Goal: Task Accomplishment & Management: Manage account settings

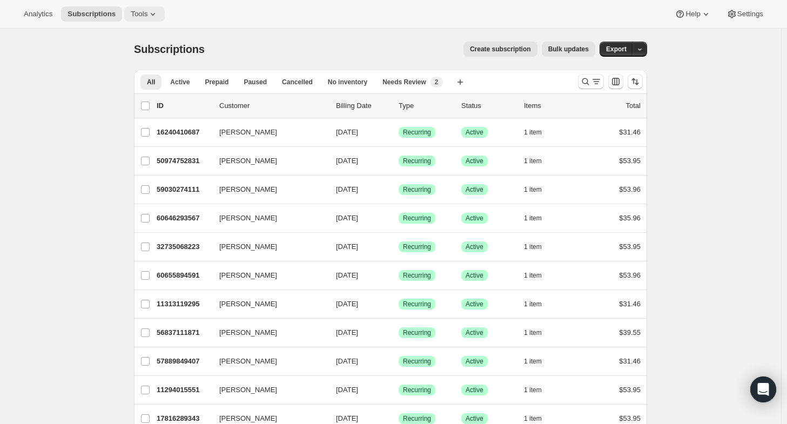
click at [147, 11] on icon at bounding box center [152, 14] width 11 height 11
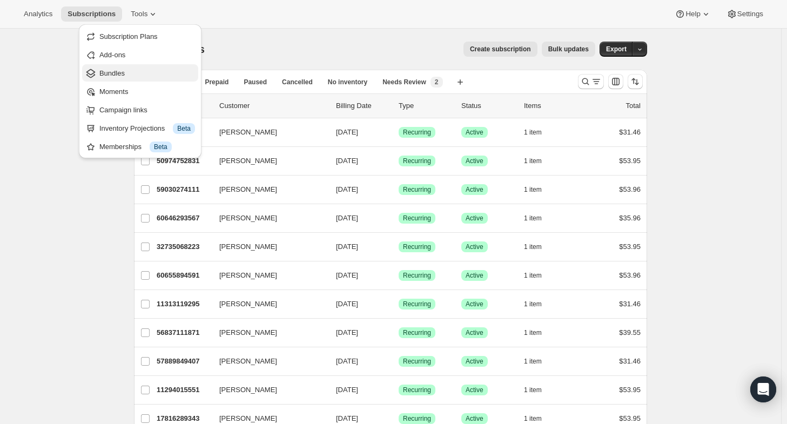
click at [125, 71] on span "Bundles" at bounding box center [147, 73] width 96 height 11
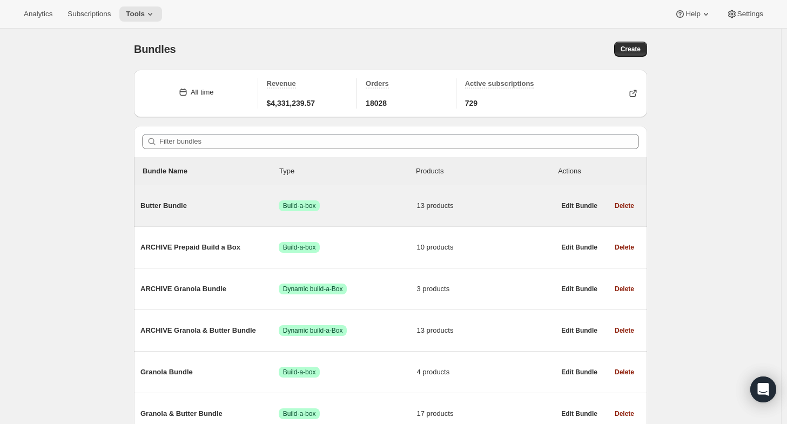
click at [181, 207] on span "Butter Bundle" at bounding box center [209, 205] width 138 height 11
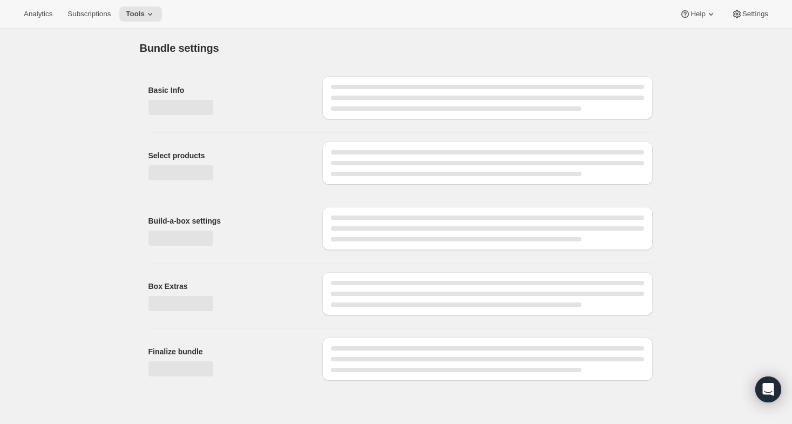
type input "Butter Bundle"
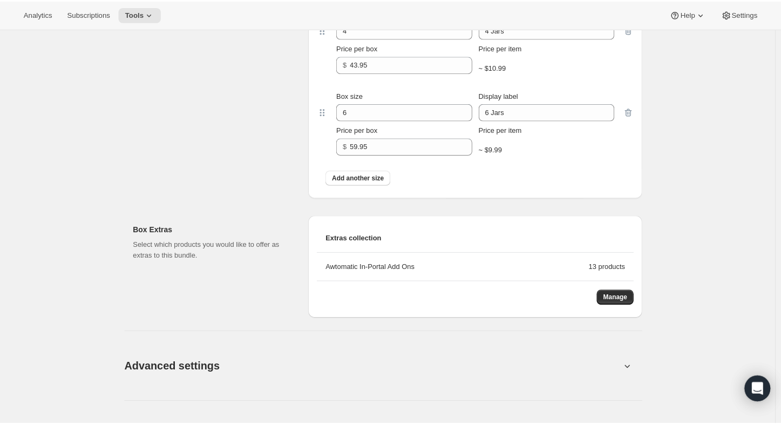
scroll to position [1410, 0]
